Goal: Navigation & Orientation: Find specific page/section

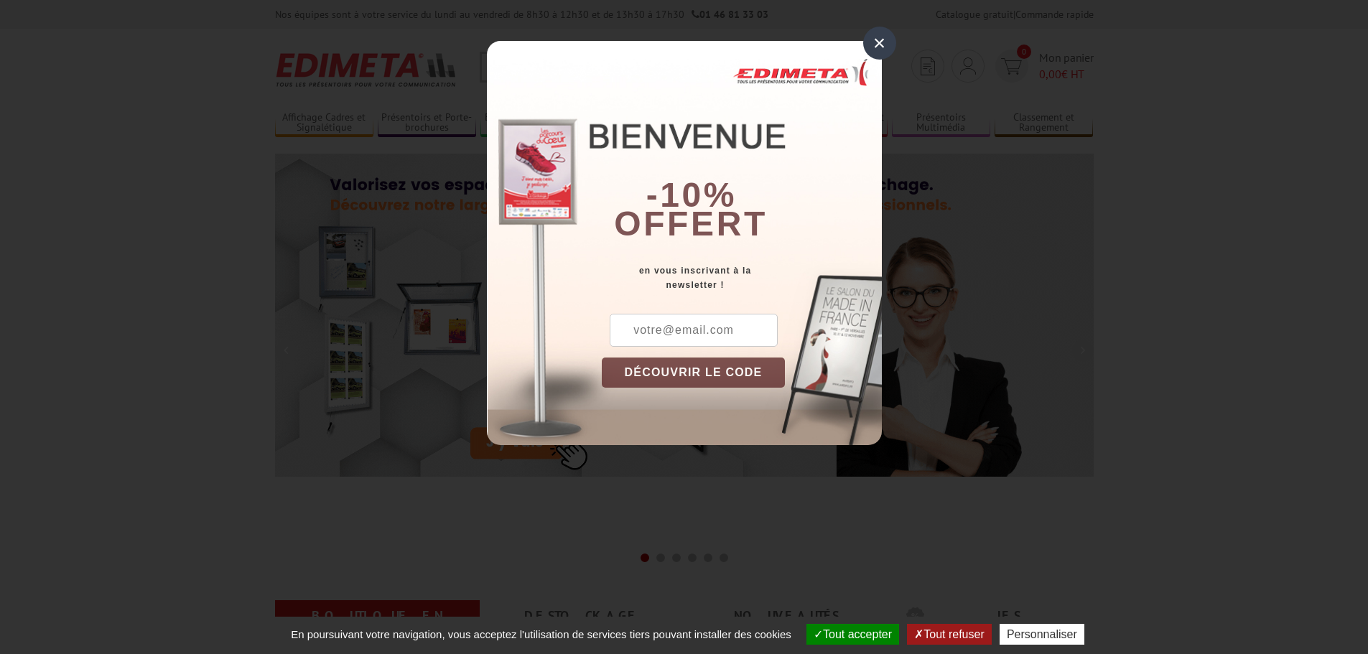
click at [879, 49] on div "×" at bounding box center [879, 43] width 33 height 33
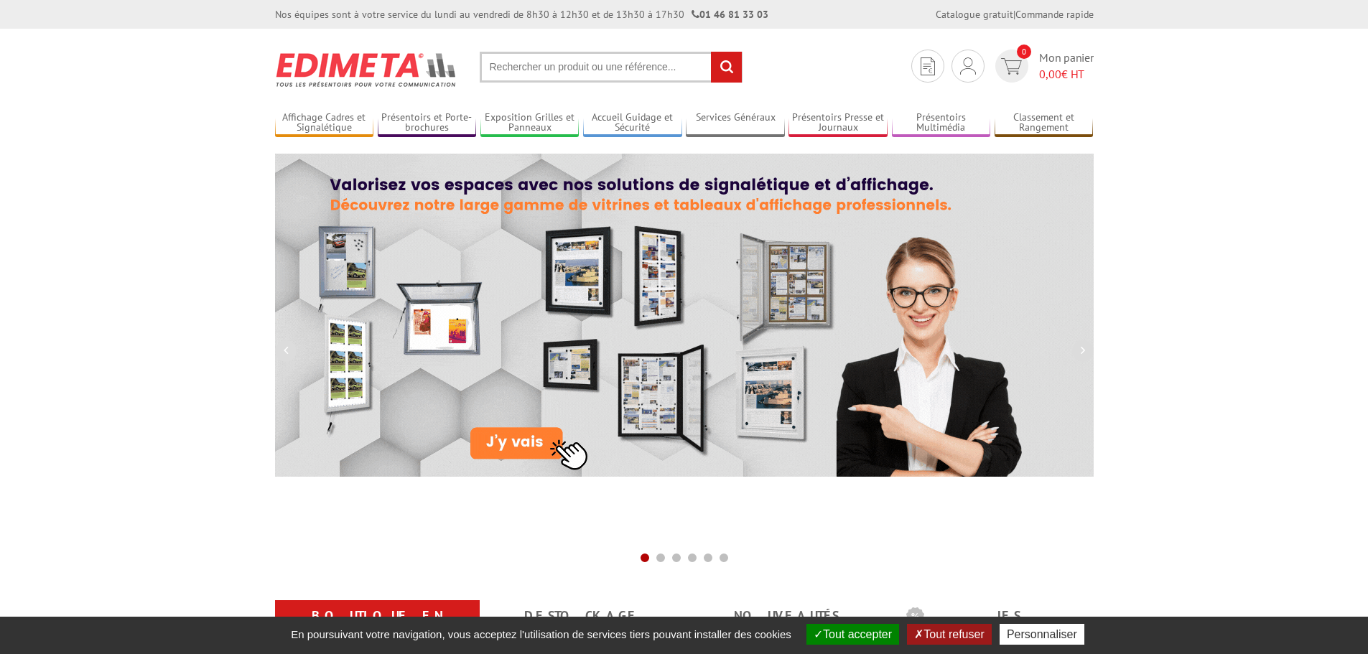
click at [951, 636] on button "Tout refuser" at bounding box center [949, 634] width 84 height 21
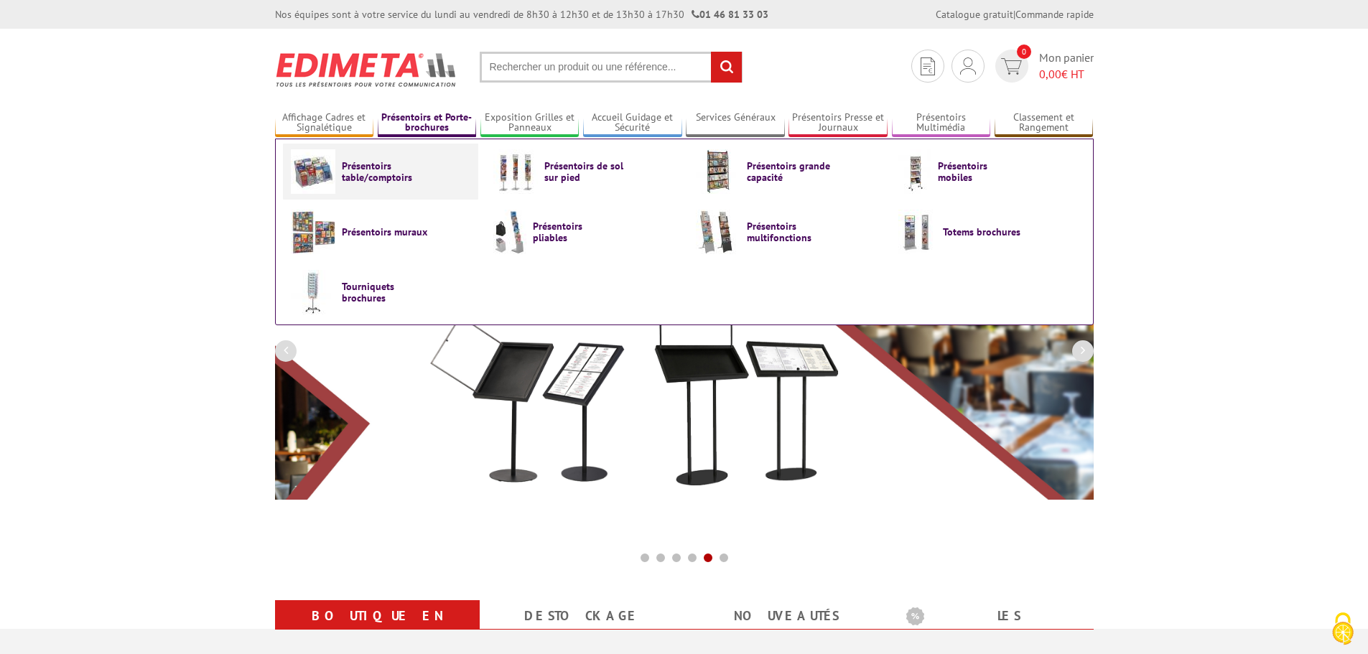
click at [358, 167] on span "Présentoirs table/comptoirs" at bounding box center [385, 171] width 86 height 23
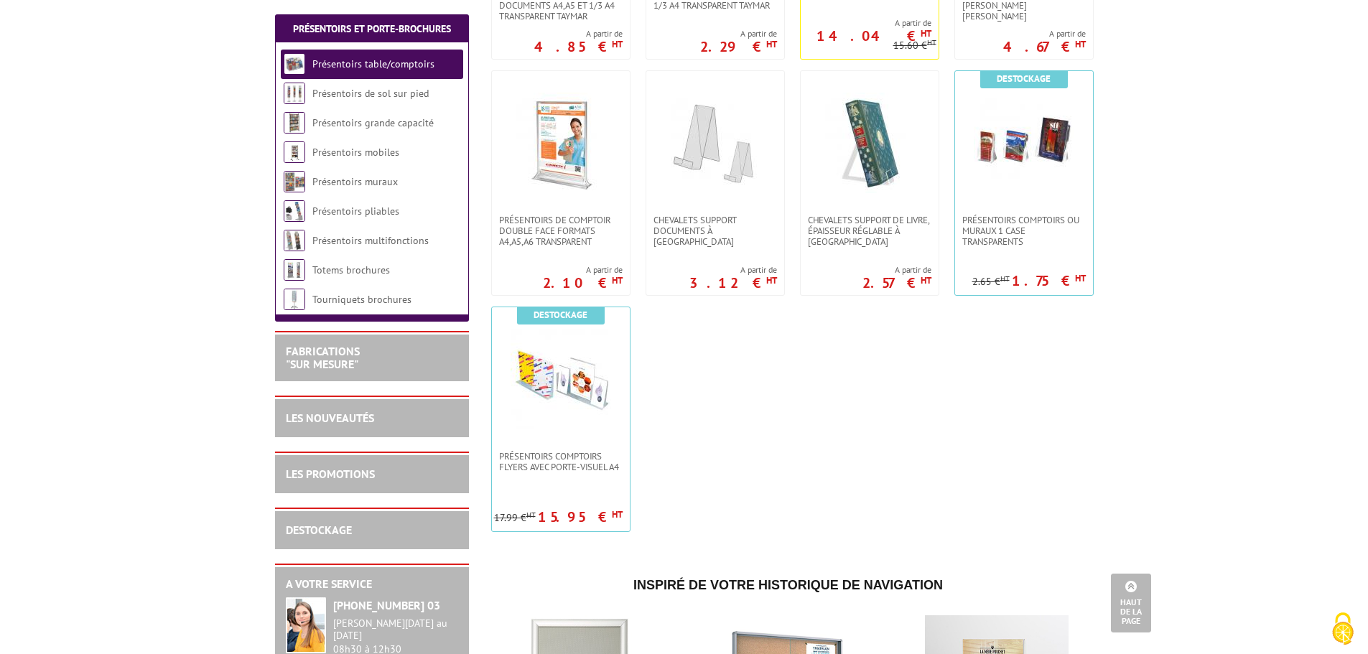
scroll to position [359, 0]
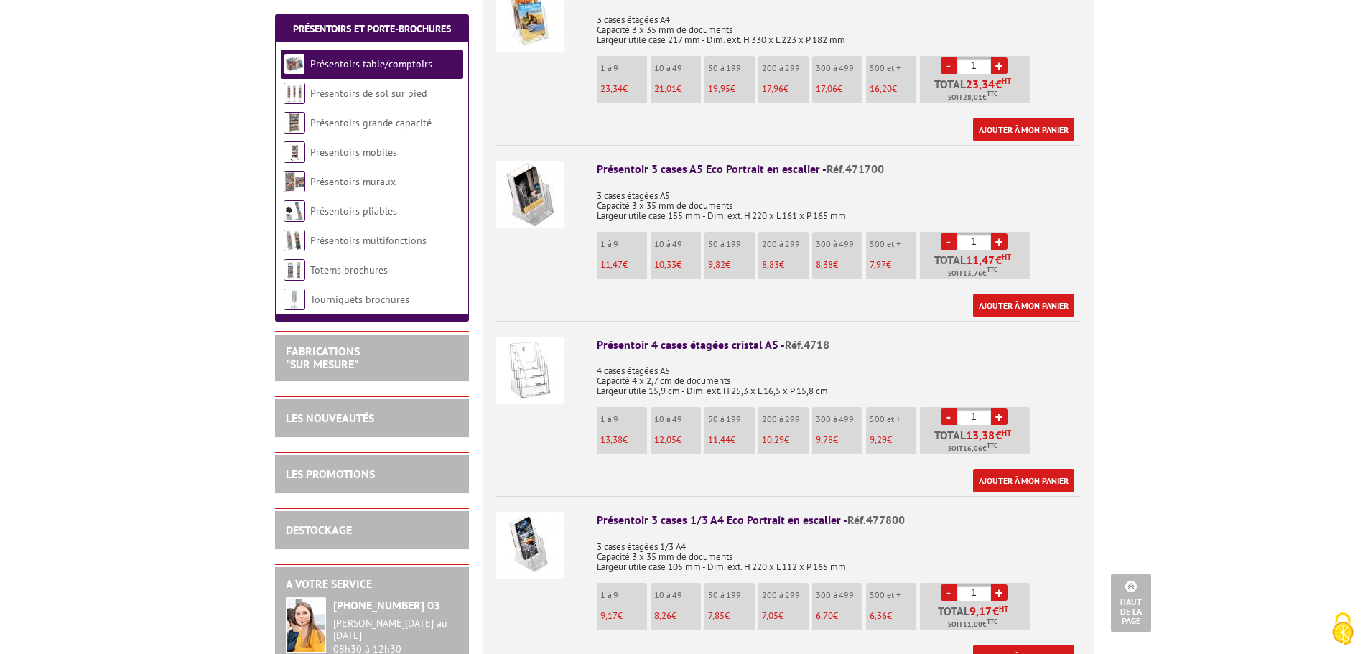
scroll to position [934, 0]
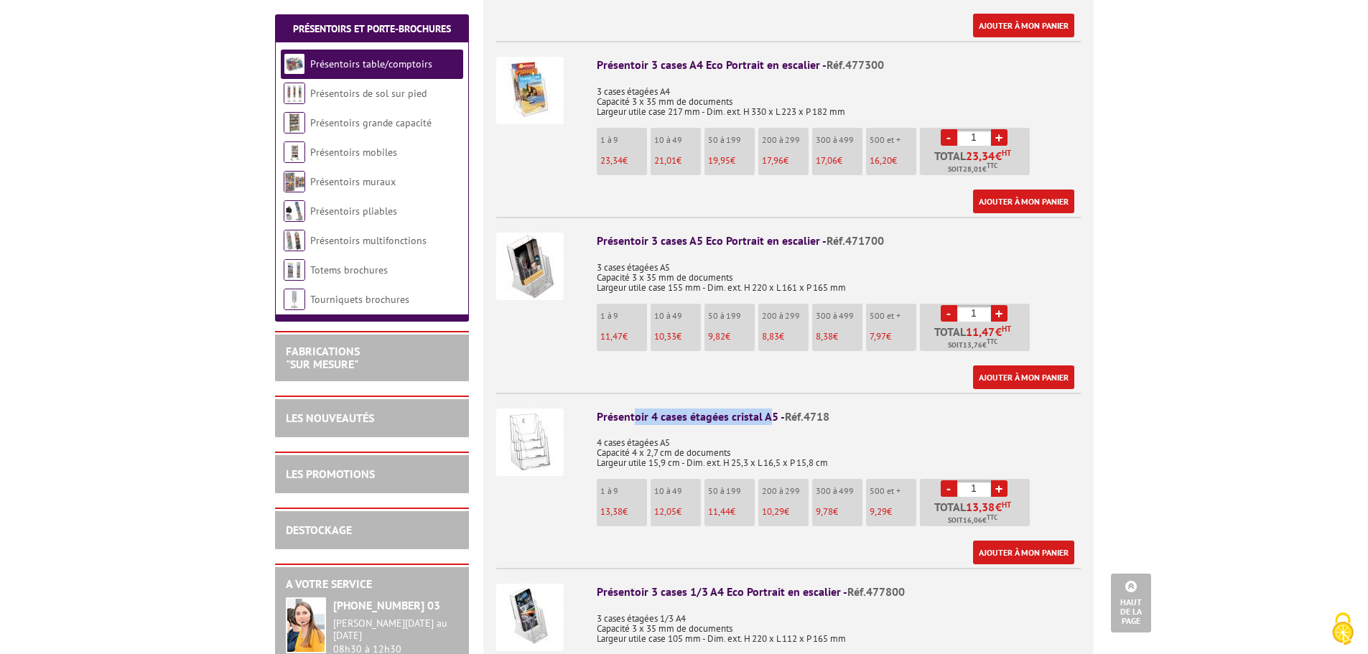
drag, startPoint x: 636, startPoint y: 397, endPoint x: 766, endPoint y: 406, distance: 130.3
click at [766, 409] on div "Présentoir 4 cases étagées cristal A5 - Réf.4718" at bounding box center [839, 417] width 484 height 17
click at [850, 428] on p "4 cases étagées A5 Capacité 4 x 2,7 cm de documents Largeur utile 15,9 cm - Dim…" at bounding box center [839, 448] width 484 height 40
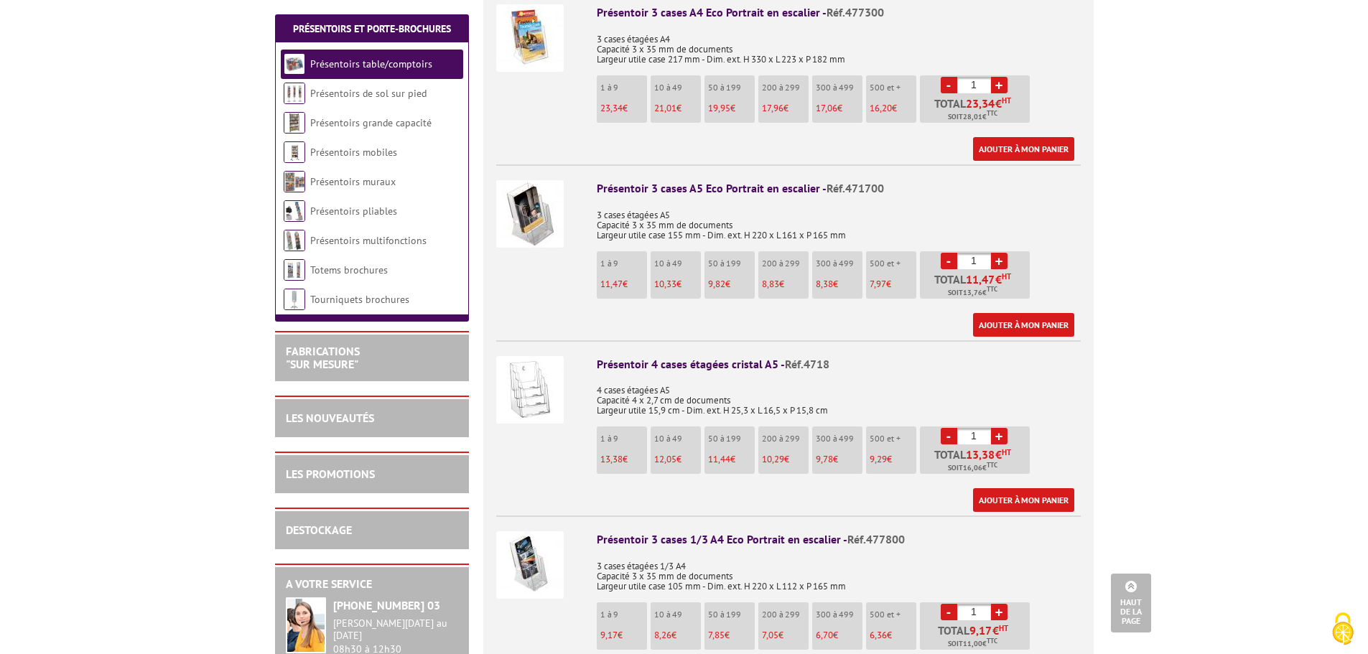
scroll to position [1077, 0]
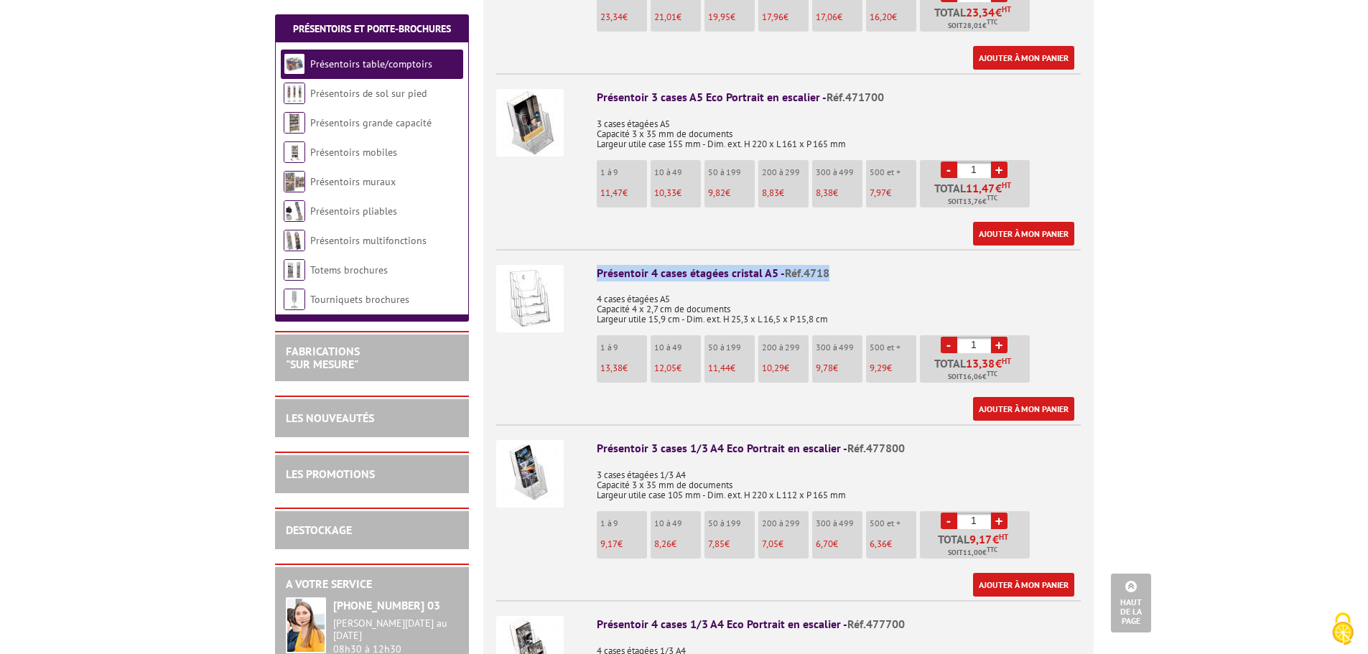
drag, startPoint x: 607, startPoint y: 258, endPoint x: 862, endPoint y: 255, distance: 255.0
click at [862, 255] on li "Présentoir 4 cases étagées cristal A5 - Réf.4718 4 cases étagées A5 Capacité 4 …" at bounding box center [788, 335] width 585 height 172
copy div "Présentoir 4 cases étagées cristal A5 - Réf.4718"
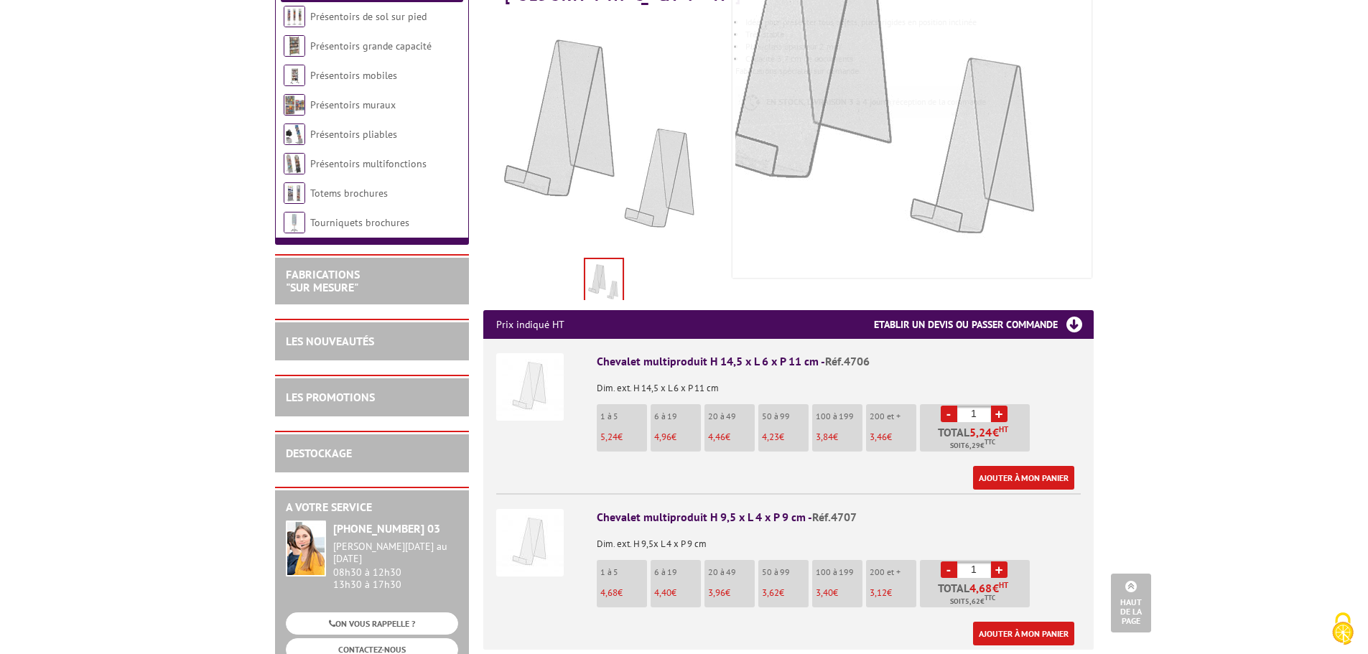
scroll to position [144, 0]
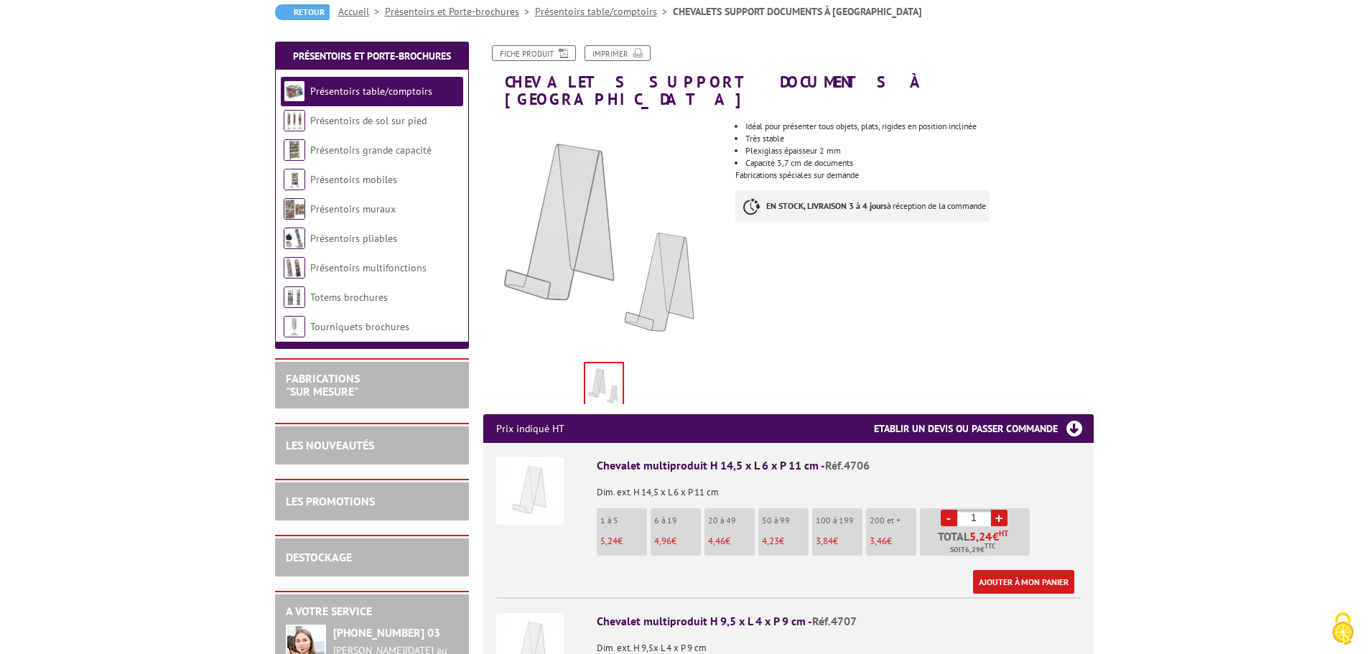
drag, startPoint x: 726, startPoint y: 154, endPoint x: 912, endPoint y: 162, distance: 186.2
click at [912, 162] on div "Fiche produit Imprimer CHEVALETS SUPPORT DOCUMENTS À [GEOGRAPHIC_DATA] Previous…" at bounding box center [789, 590] width 632 height 1091
click at [1216, 228] on body "Nos équipes sont à votre service du [DATE] au [DATE] de 8h30 à 12h30 et de 13h3…" at bounding box center [684, 667] width 1368 height 1622
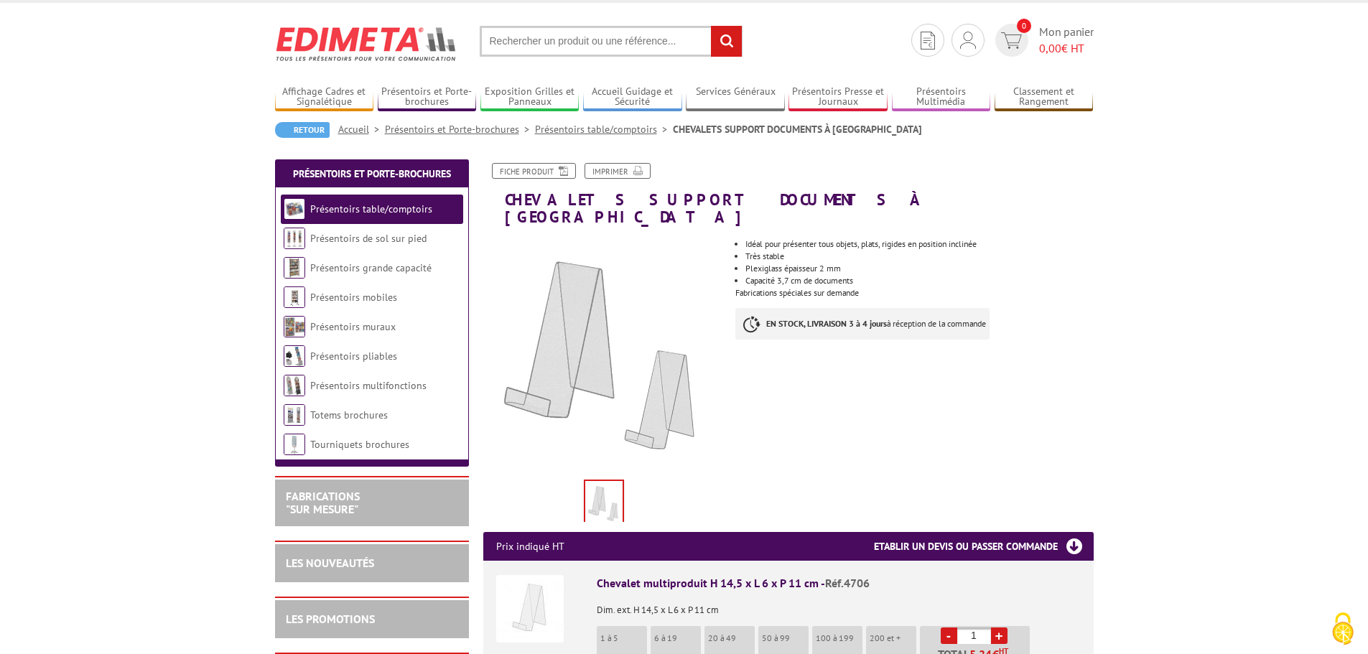
scroll to position [0, 0]
